Goal: Task Accomplishment & Management: Manage account settings

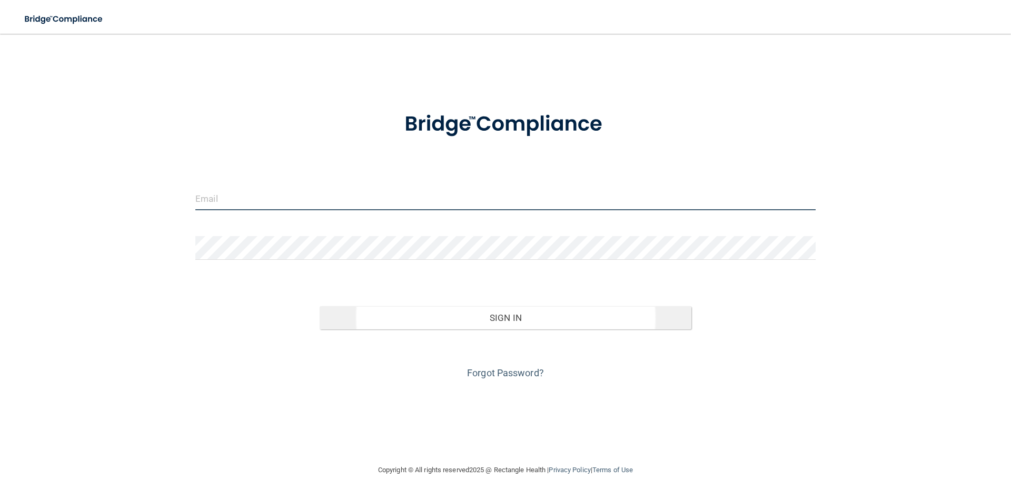
type input "[EMAIL_ADDRESS][DOMAIN_NAME]"
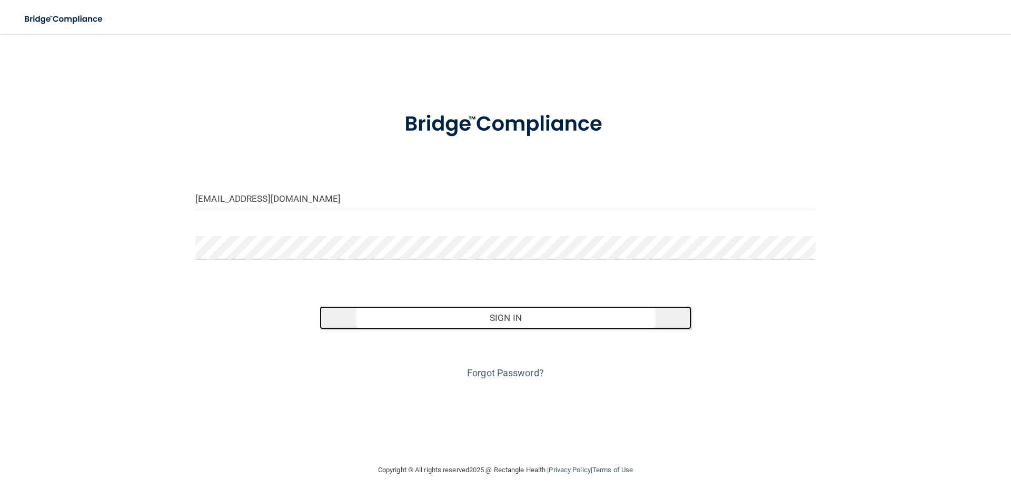
click at [526, 329] on button "Sign In" at bounding box center [506, 317] width 372 height 23
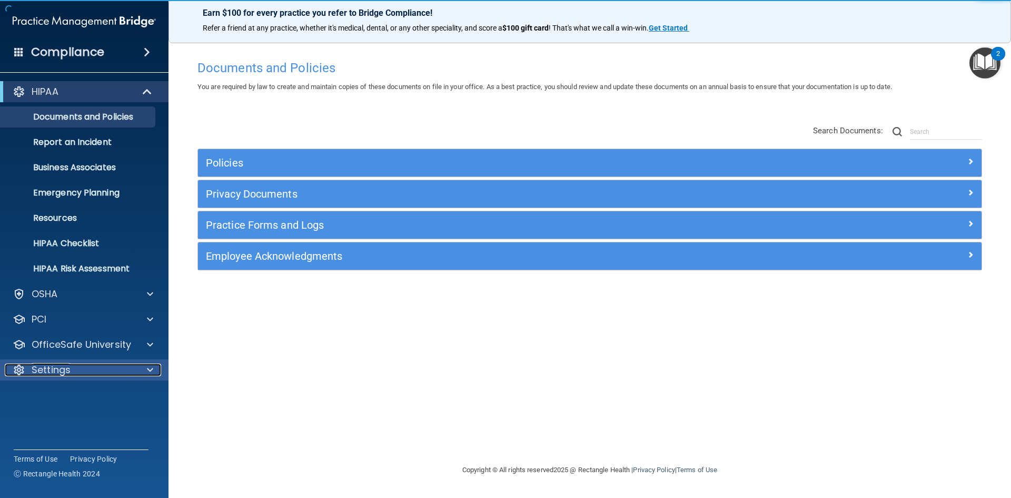
click at [60, 367] on p "Settings" at bounding box center [51, 369] width 39 height 13
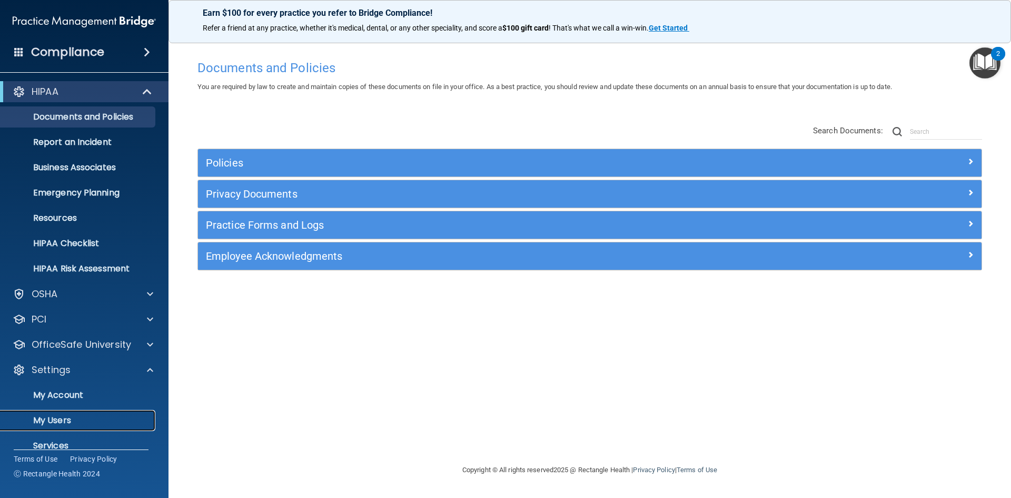
click at [63, 415] on p "My Users" at bounding box center [79, 420] width 144 height 11
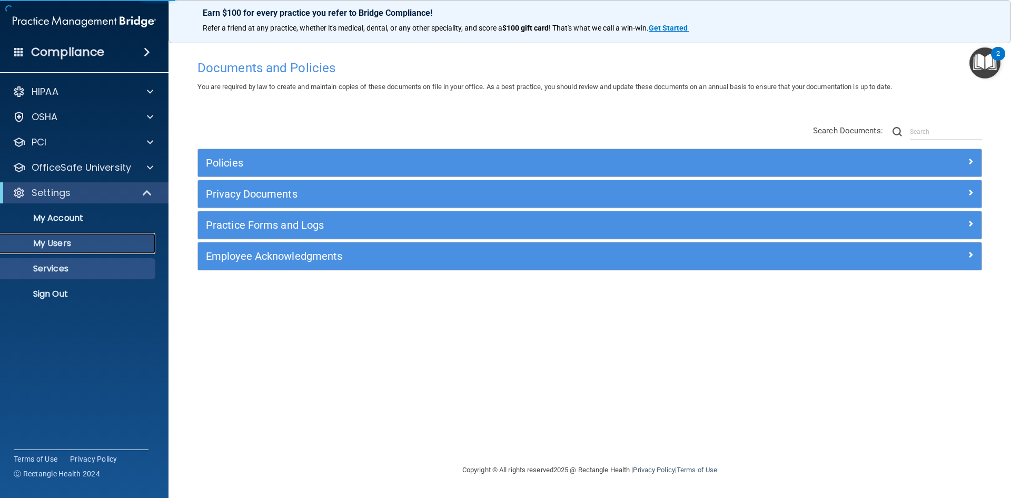
select select "20"
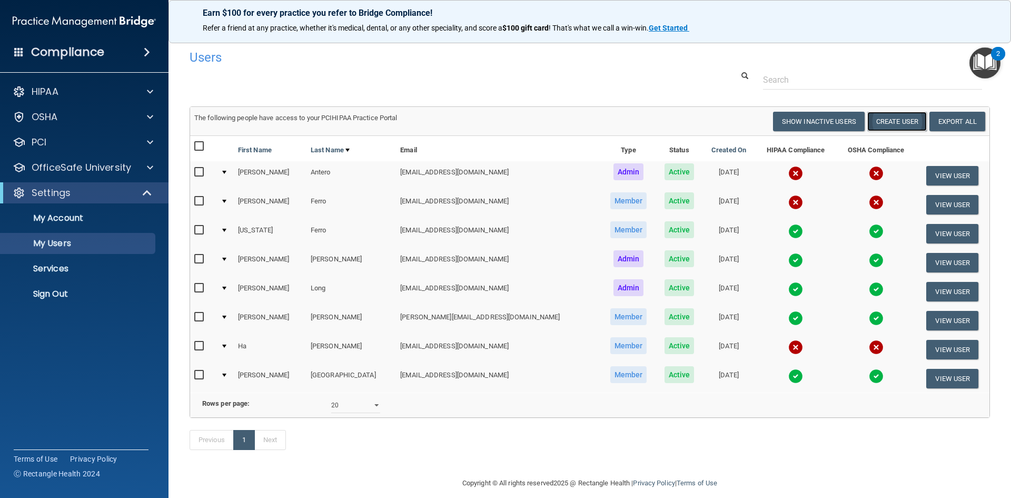
click at [893, 123] on button "Create User" at bounding box center [897, 121] width 60 height 19
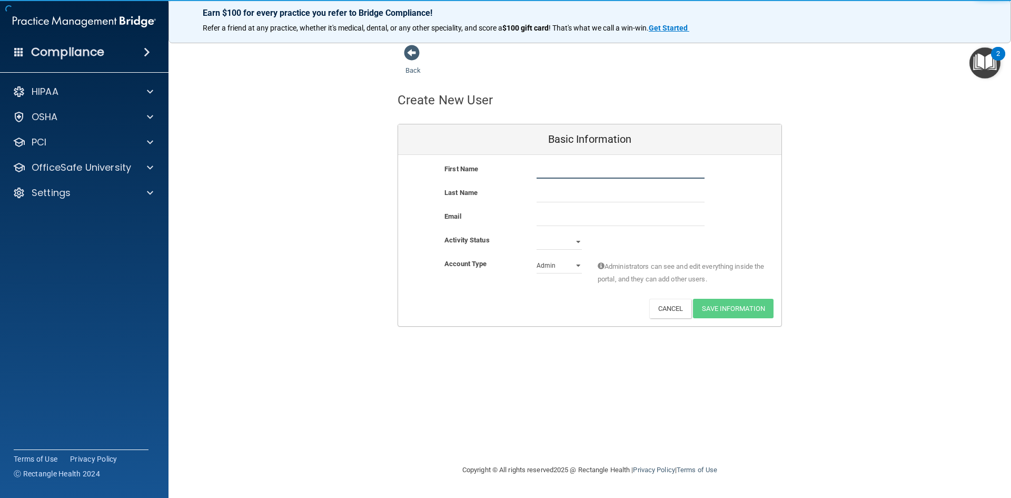
click at [599, 168] on input "text" at bounding box center [621, 171] width 168 height 16
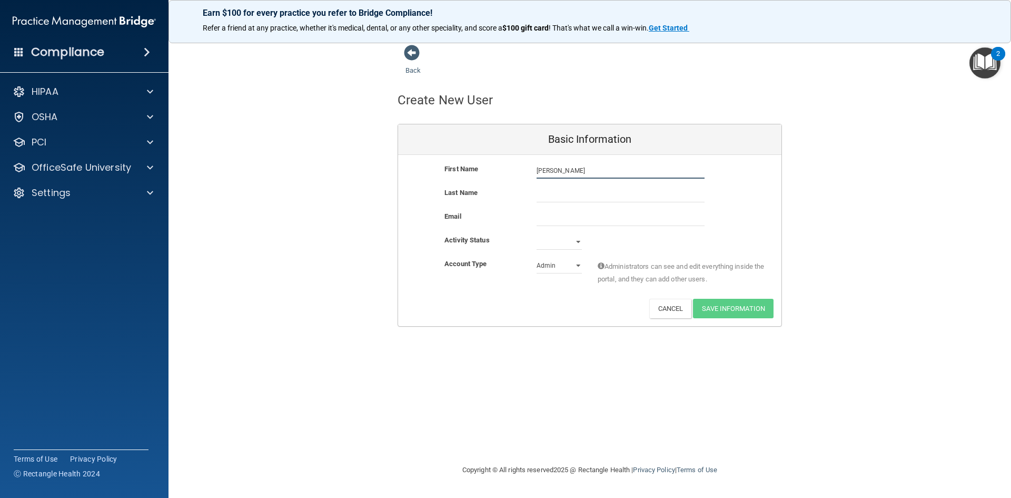
type input "[PERSON_NAME]"
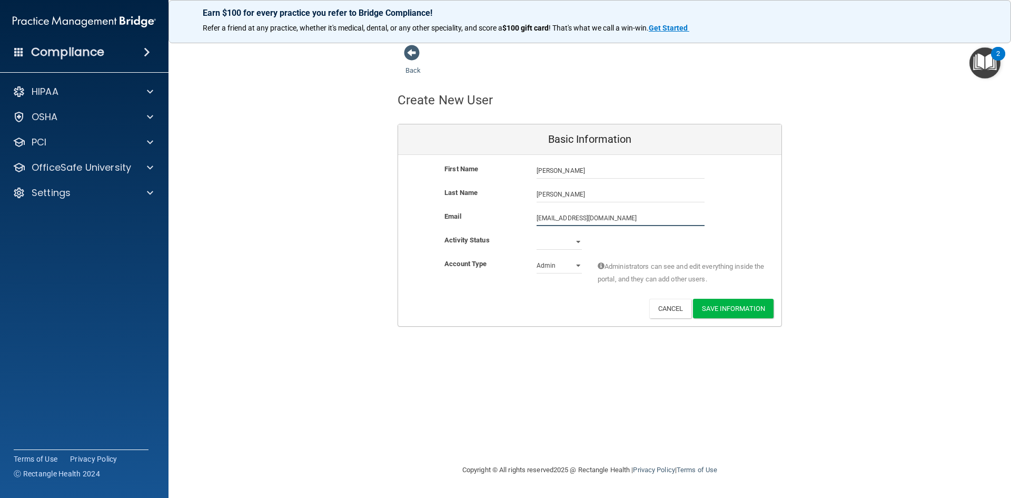
type input "[EMAIL_ADDRESS][DOMAIN_NAME]"
click at [575, 242] on select "Active Inactive" at bounding box center [559, 244] width 45 height 16
select select "active"
click at [537, 234] on select "Active Inactive" at bounding box center [559, 242] width 45 height 16
click at [572, 267] on select "Admin Member" at bounding box center [559, 266] width 45 height 16
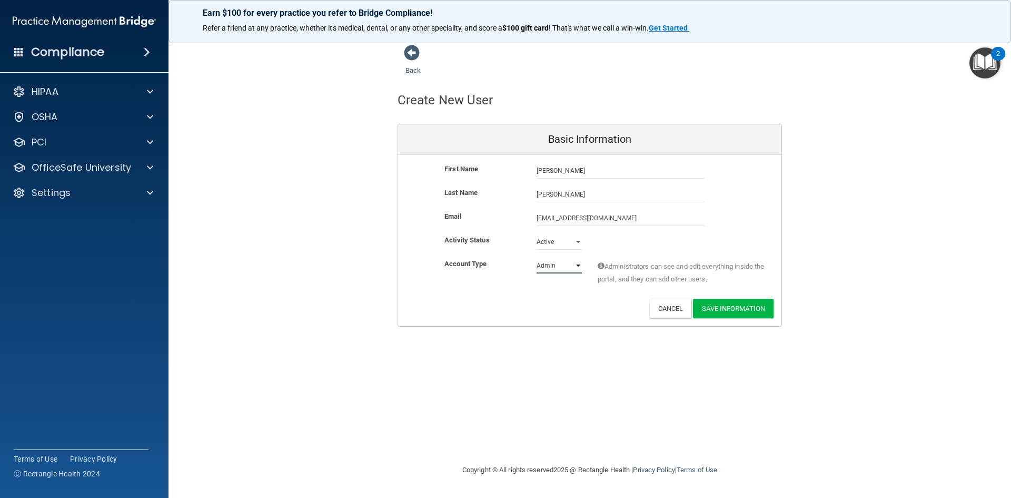
select select "practice_member"
click at [537, 258] on select "Admin Member" at bounding box center [559, 266] width 45 height 16
click at [731, 306] on button "Save Information" at bounding box center [733, 308] width 81 height 19
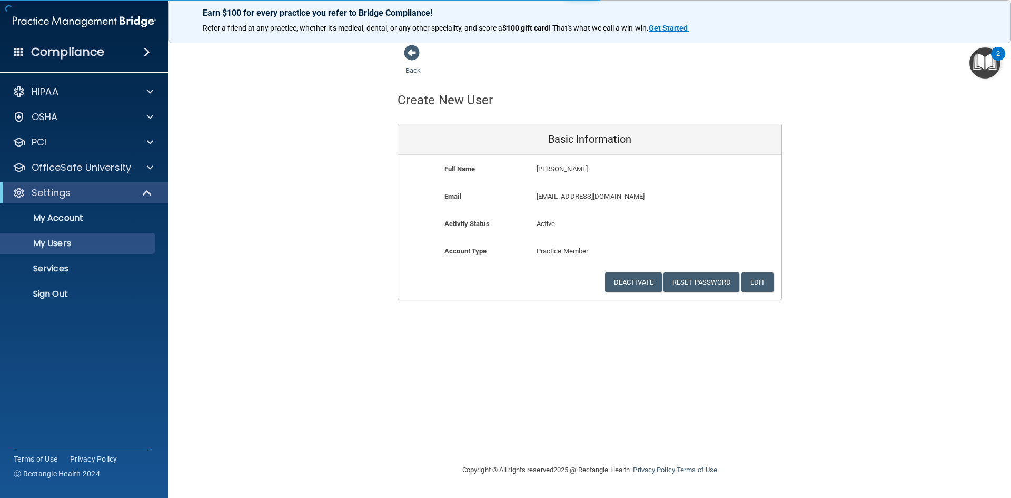
select select "20"
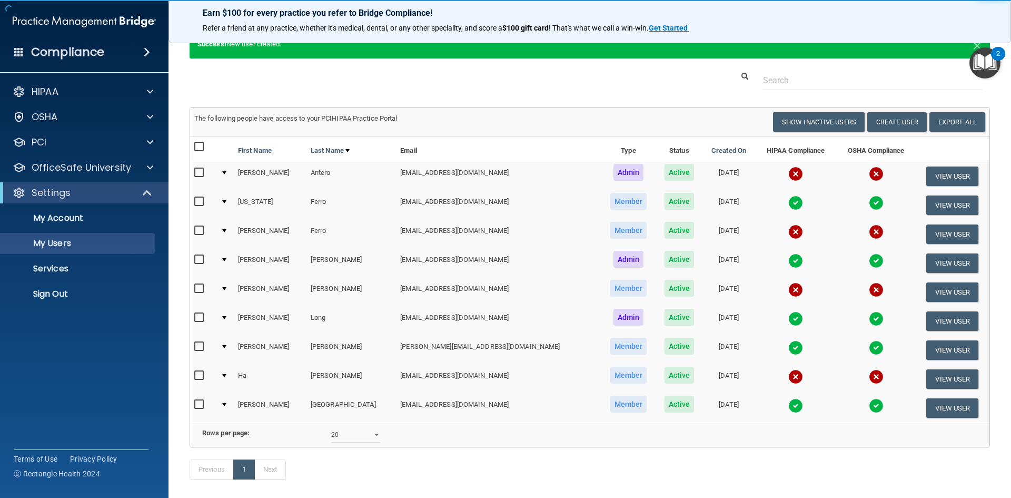
scroll to position [96, 0]
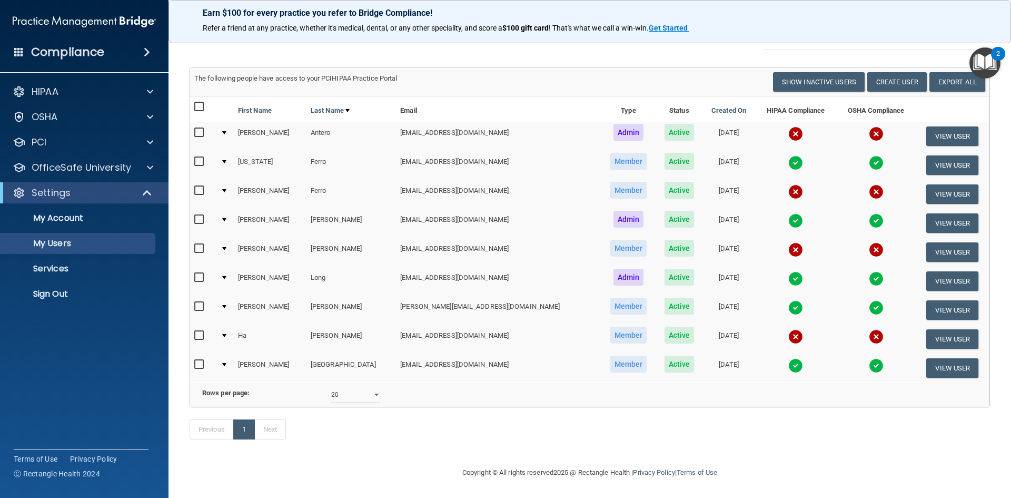
click at [226, 247] on div at bounding box center [224, 248] width 4 height 3
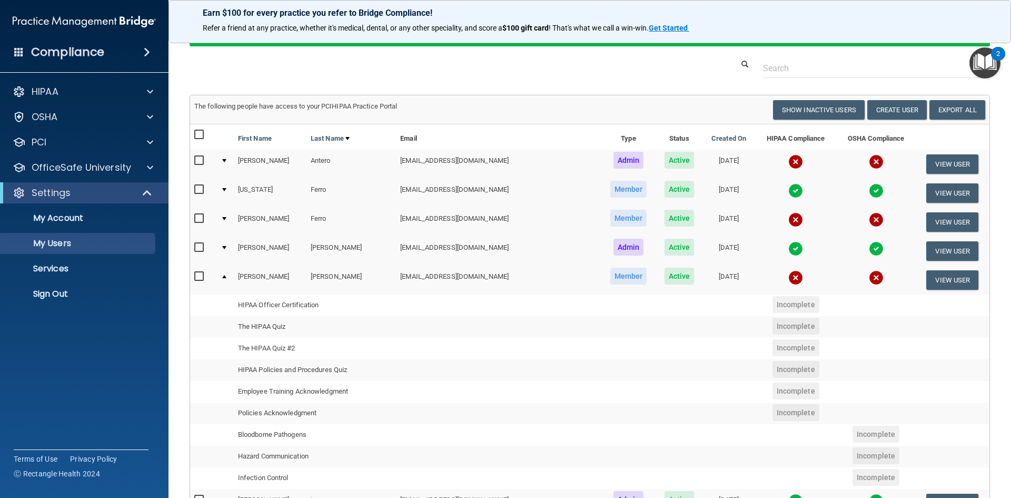
scroll to position [43, 0]
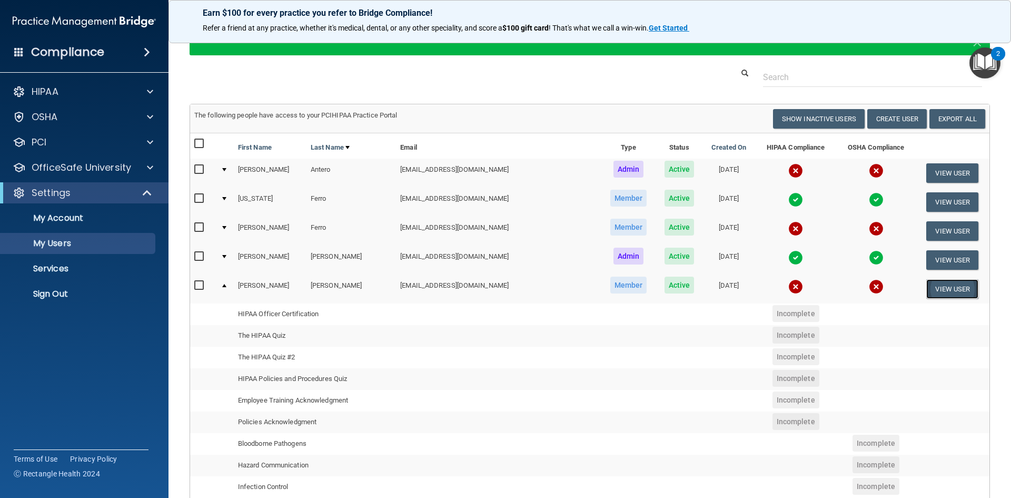
click at [936, 291] on button "View User" at bounding box center [952, 288] width 52 height 19
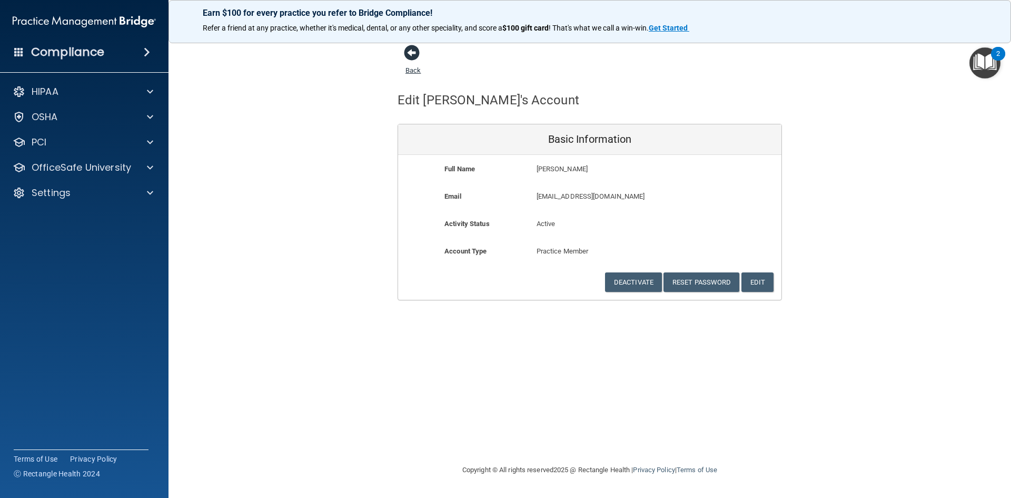
click at [409, 51] on span at bounding box center [412, 53] width 16 height 16
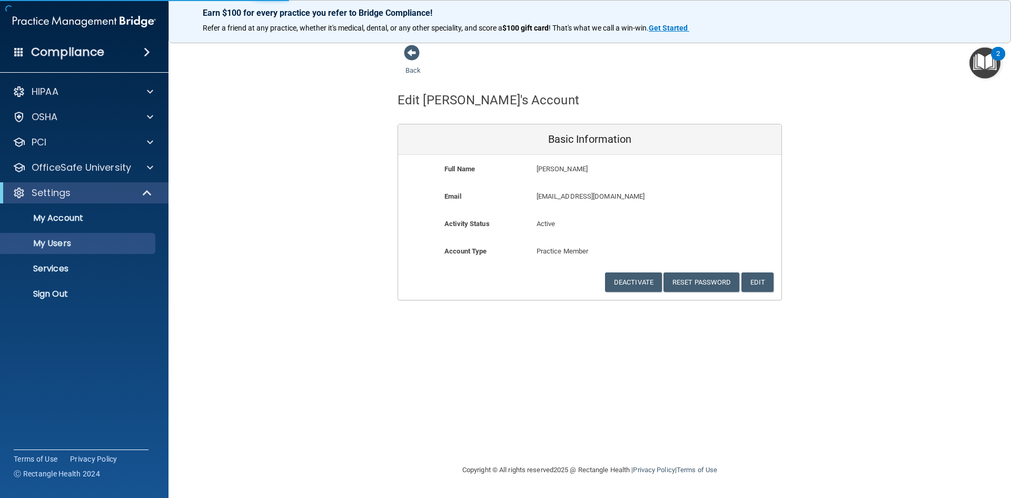
select select "20"
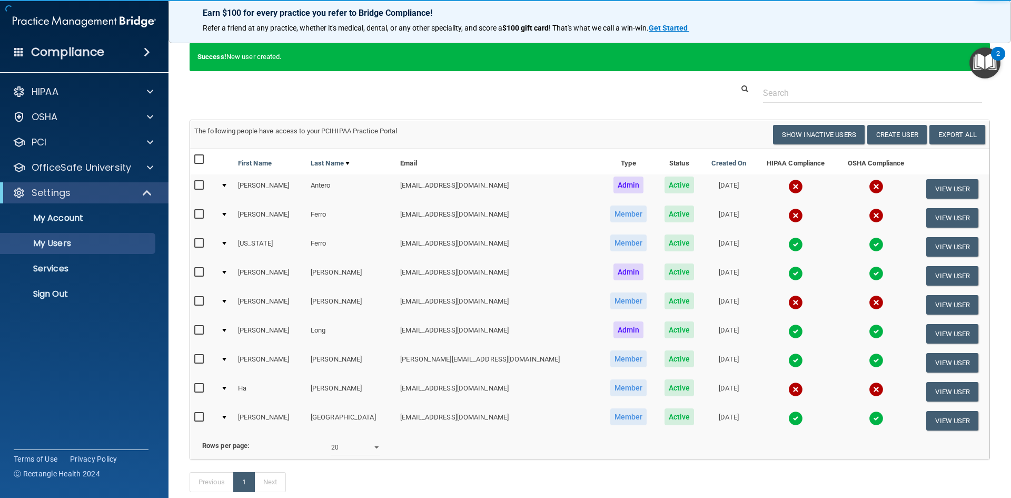
scroll to position [96, 0]
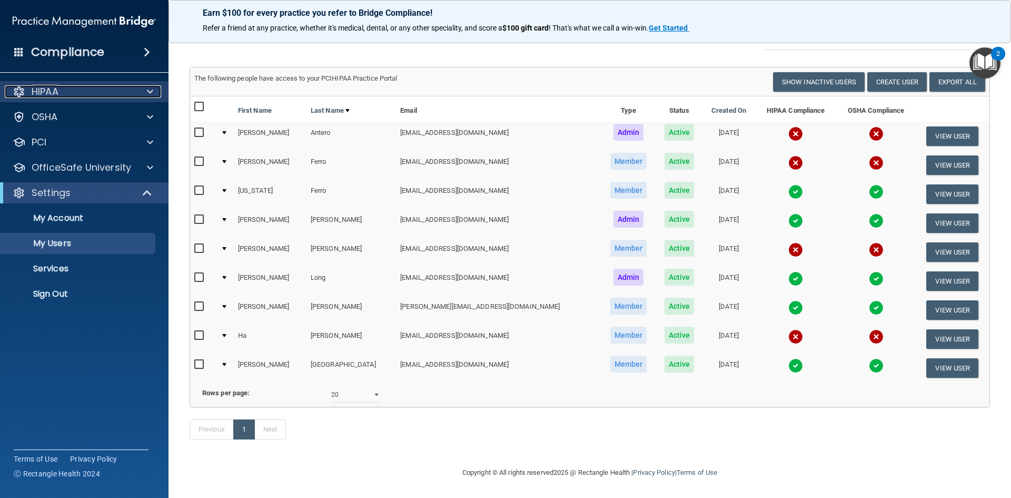
click at [45, 93] on p "HIPAA" at bounding box center [45, 91] width 27 height 13
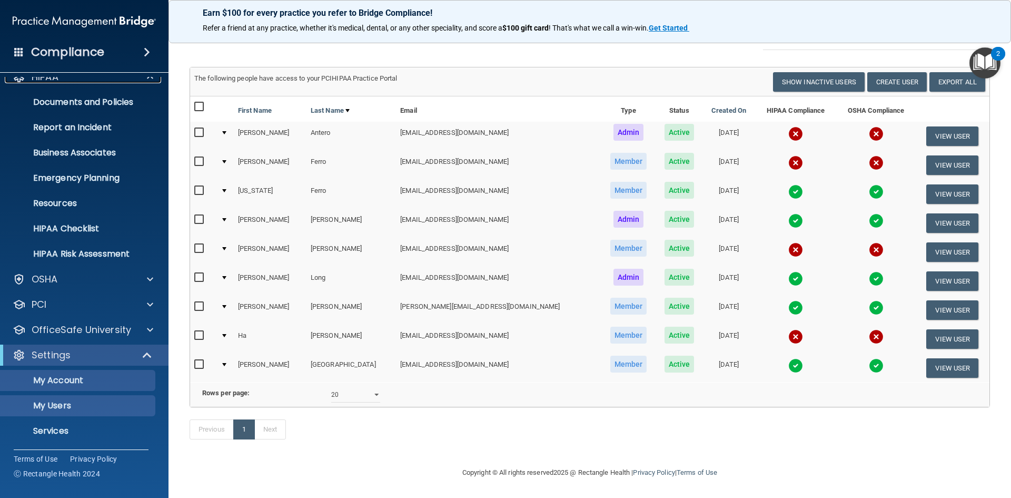
scroll to position [41, 0]
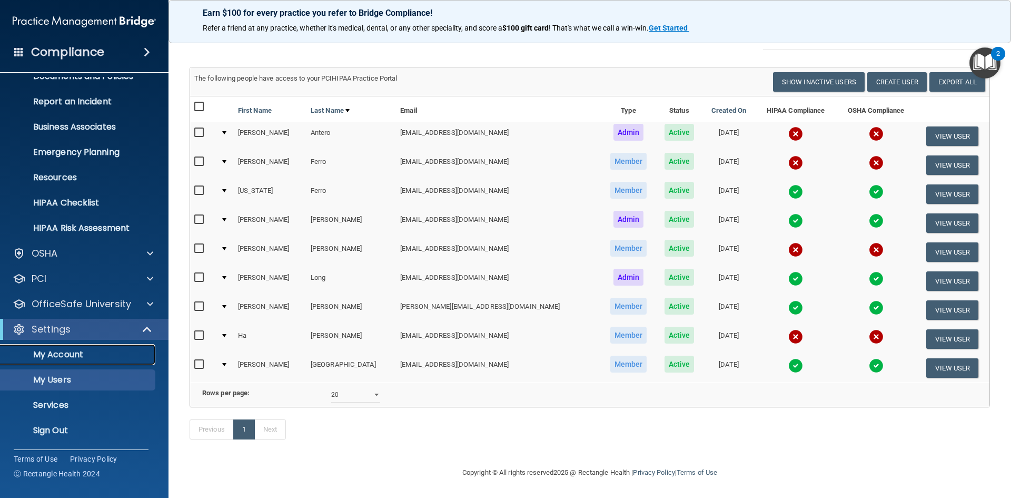
click at [88, 350] on p "My Account" at bounding box center [79, 354] width 144 height 11
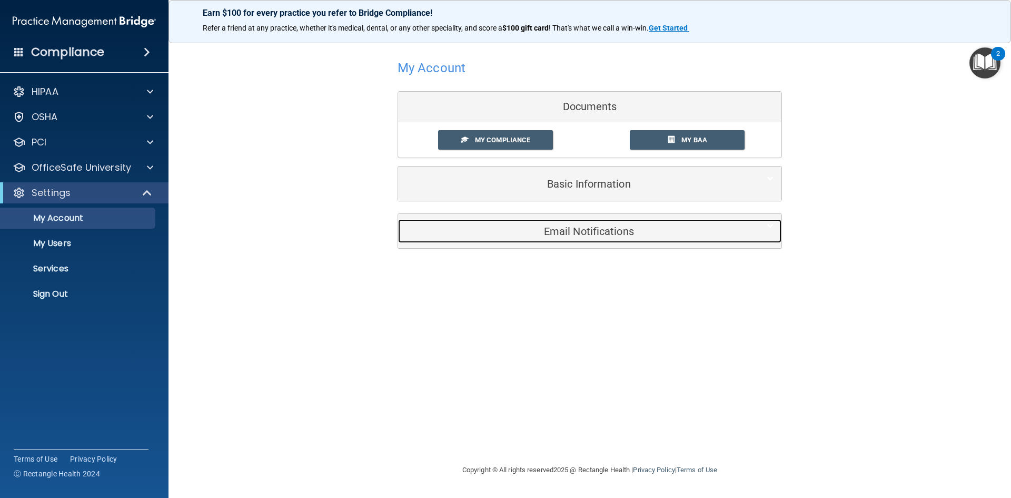
click at [590, 224] on div "Email Notifications" at bounding box center [573, 231] width 351 height 24
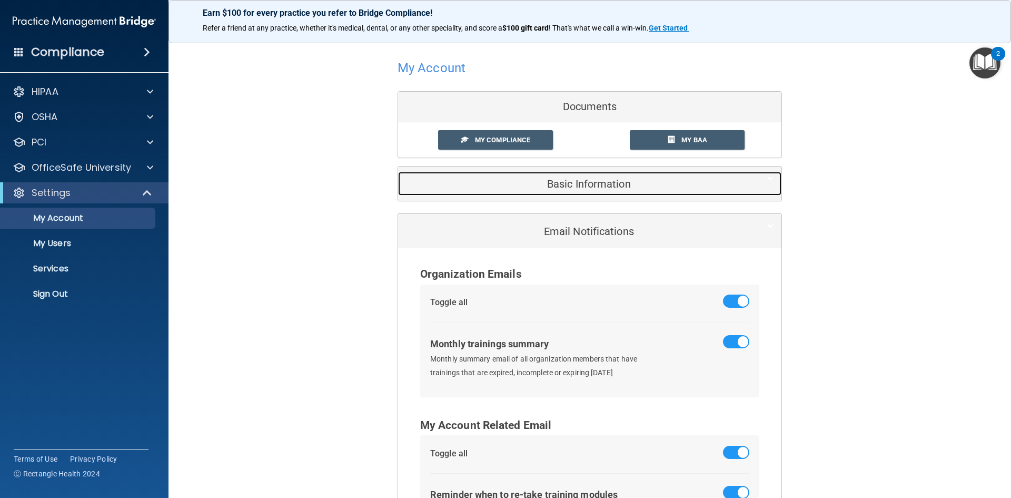
click at [582, 179] on h5 "Basic Information" at bounding box center [573, 184] width 335 height 12
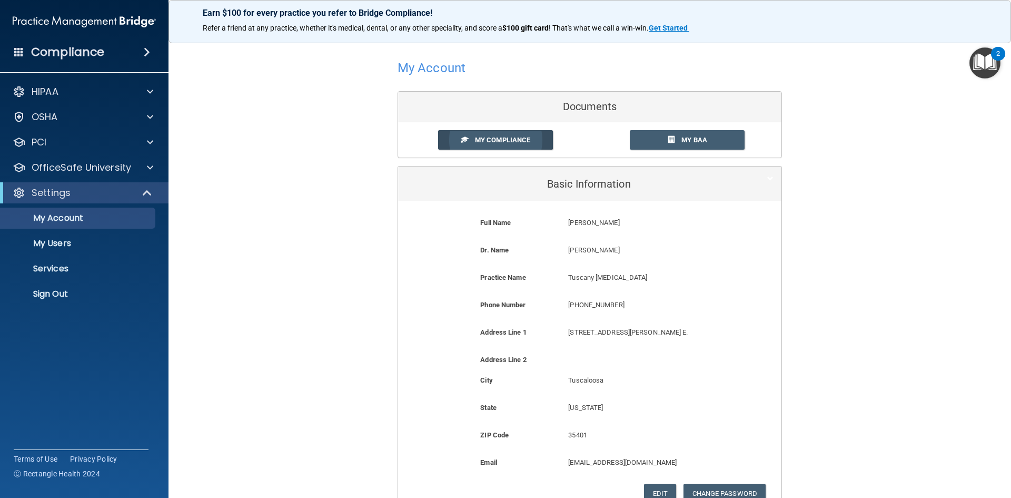
click at [474, 135] on link "My Compliance" at bounding box center [495, 139] width 115 height 19
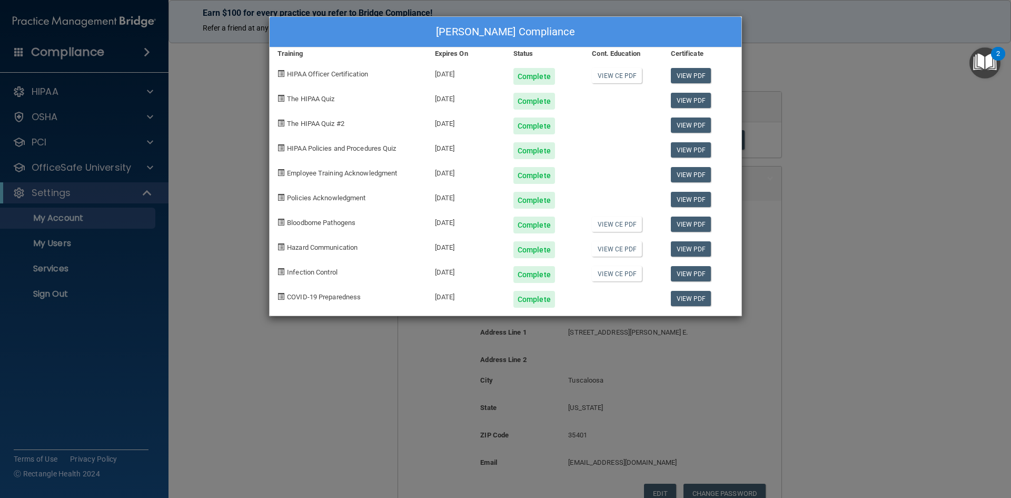
click at [844, 95] on div "[PERSON_NAME] Compliance Training Expires On Status Cont. Education Certificate…" at bounding box center [505, 249] width 1011 height 498
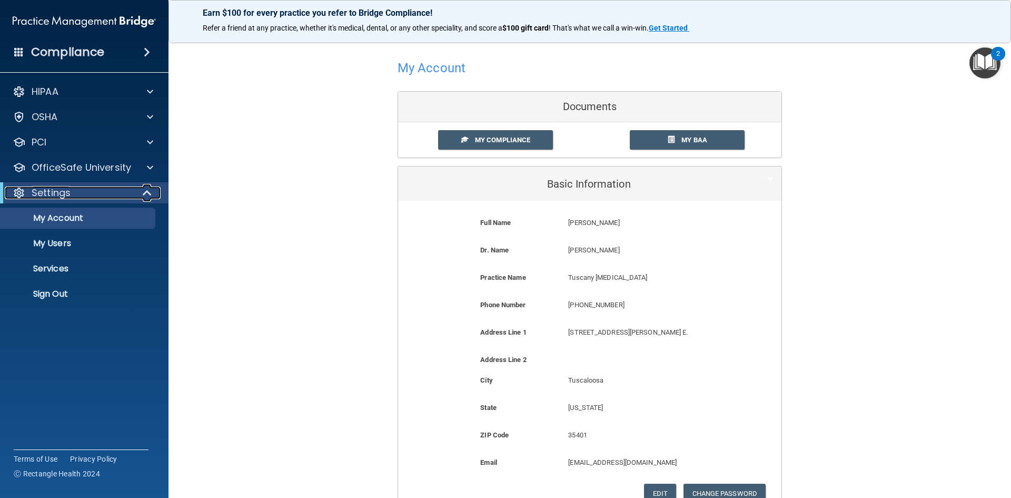
click at [107, 194] on div "Settings" at bounding box center [70, 192] width 130 height 13
